Goal: Task Accomplishment & Management: Manage account settings

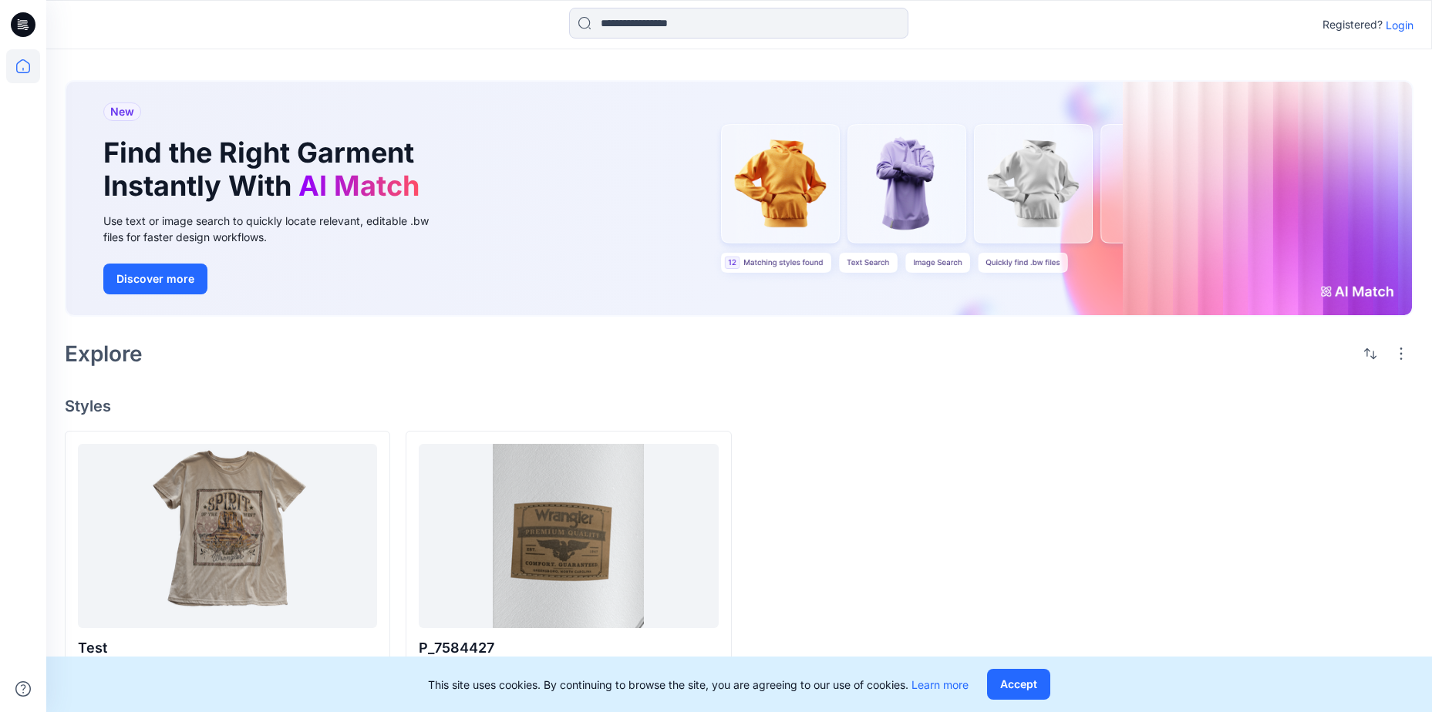
click at [1396, 24] on p "Login" at bounding box center [1399, 25] width 28 height 16
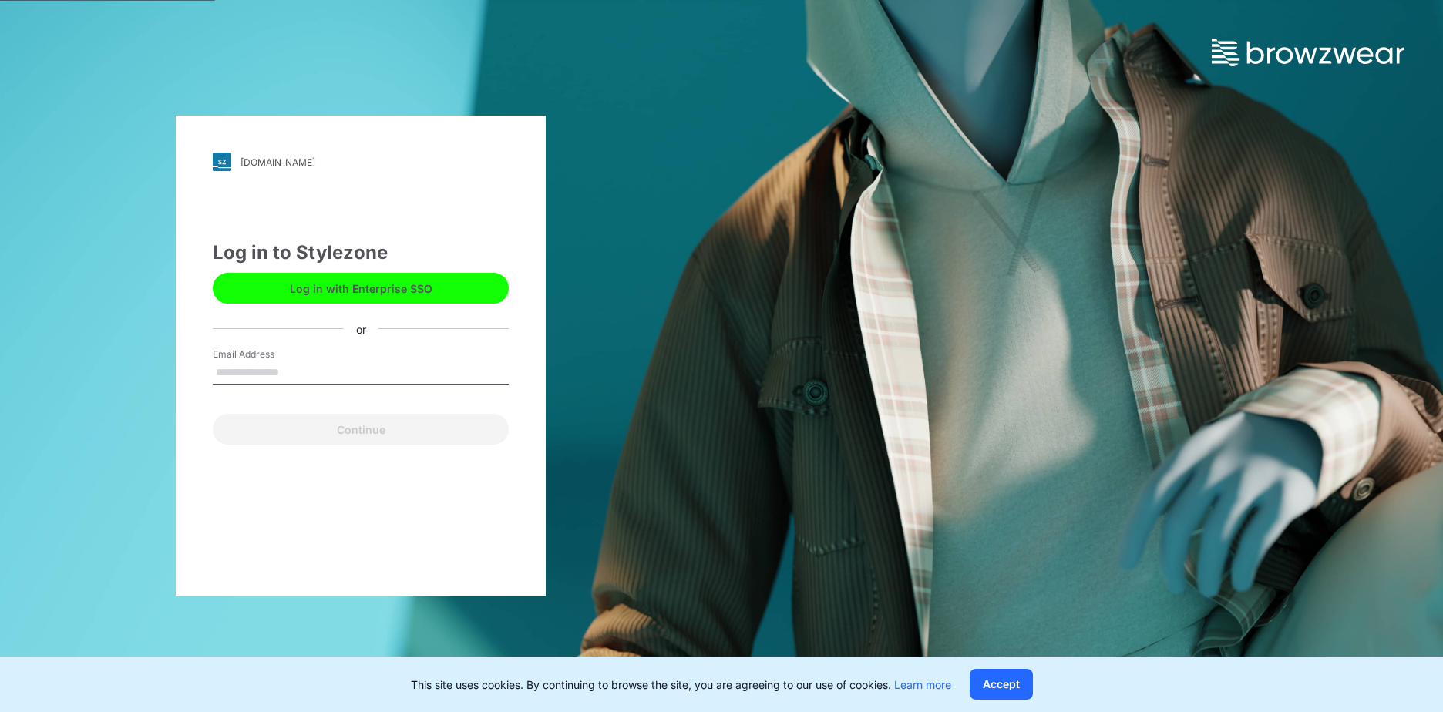
drag, startPoint x: 286, startPoint y: 367, endPoint x: 295, endPoint y: 372, distance: 9.7
click at [286, 367] on input "Email Address" at bounding box center [361, 373] width 296 height 23
type input "**********"
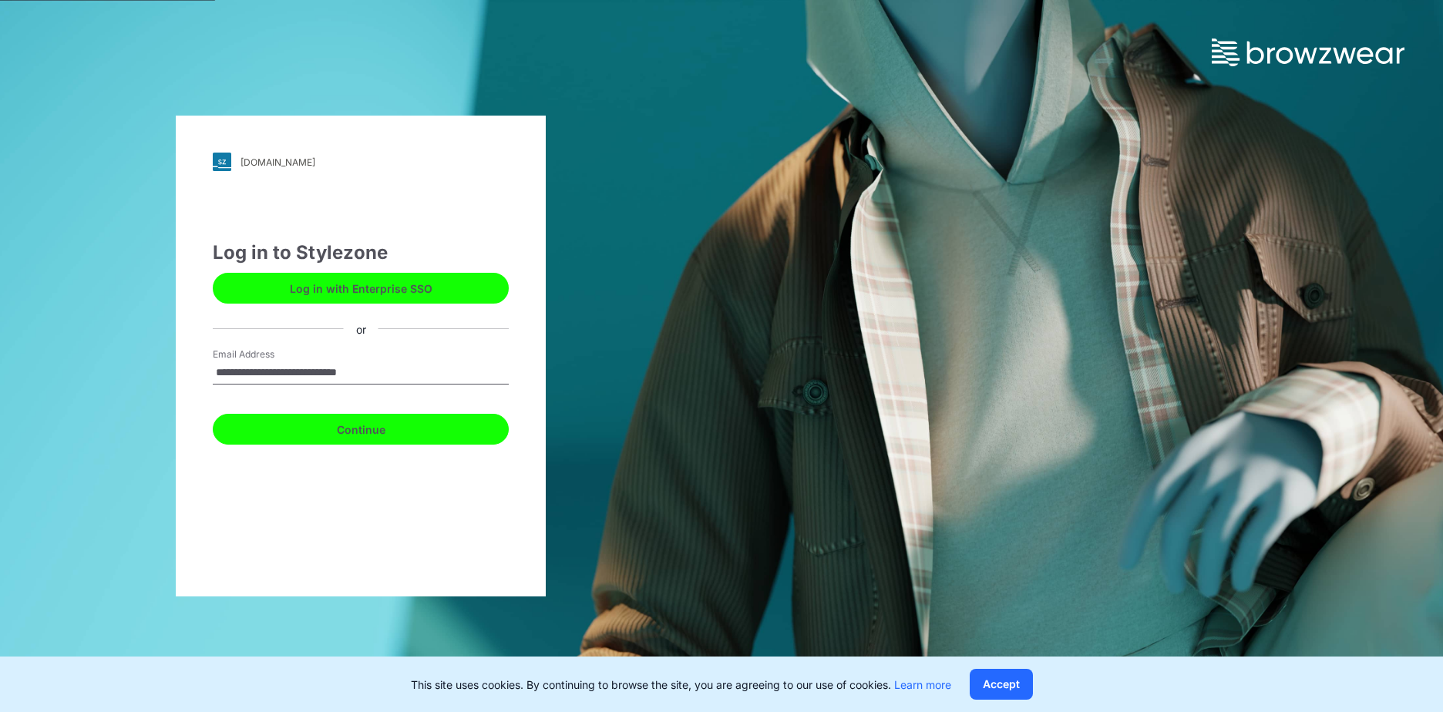
click at [372, 433] on button "Continue" at bounding box center [361, 429] width 296 height 31
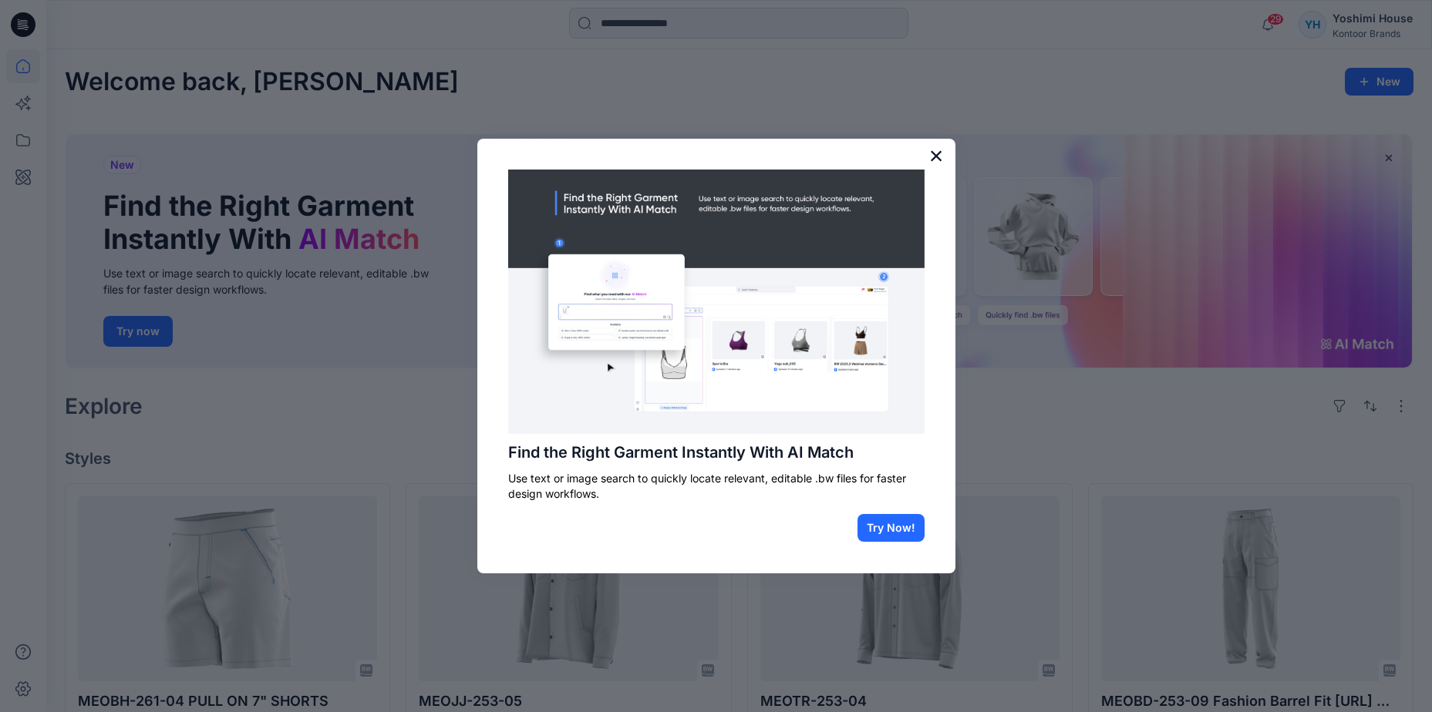
click at [937, 157] on button "×" at bounding box center [936, 155] width 15 height 25
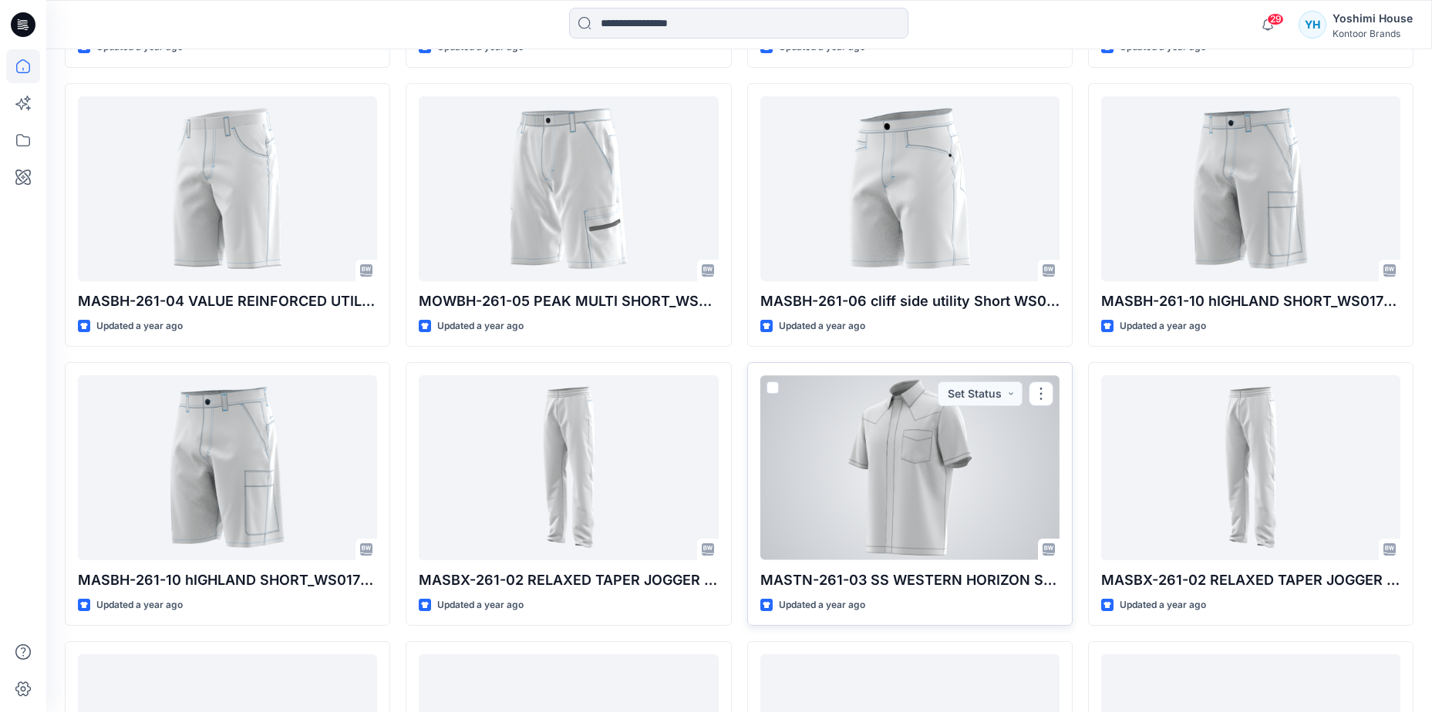
scroll to position [3433, 0]
